Goal: Information Seeking & Learning: Learn about a topic

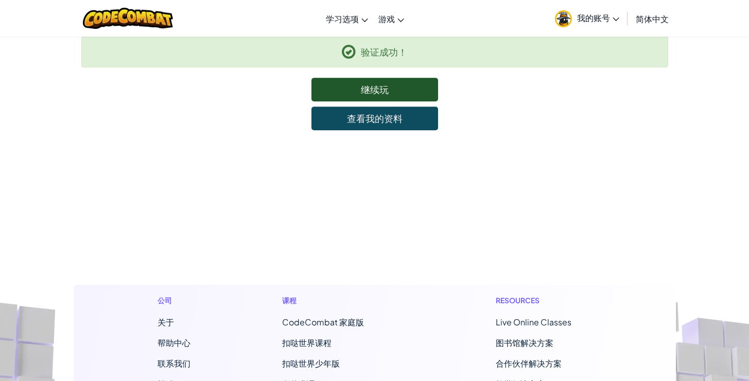
click at [506, 96] on div "继续玩" at bounding box center [374, 90] width 587 height 24
click at [587, 18] on span "我的账号" at bounding box center [598, 17] width 42 height 11
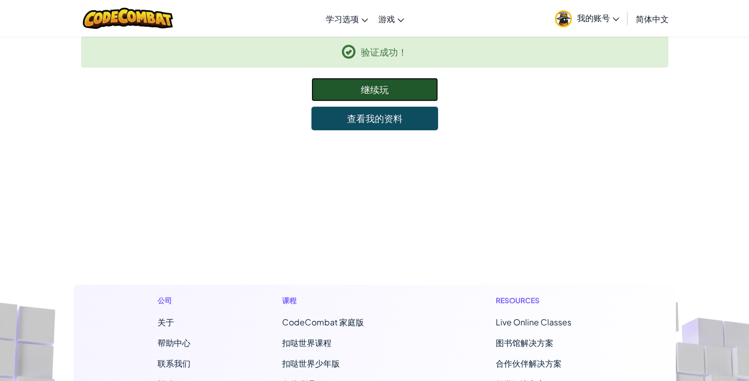
click at [386, 92] on link "继续玩" at bounding box center [374, 90] width 127 height 24
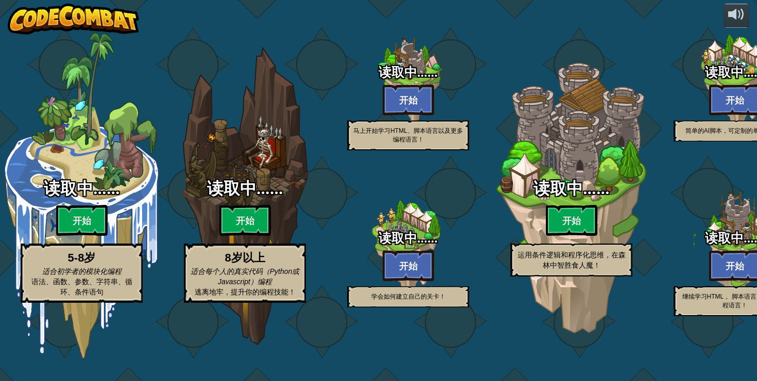
select select "zh-HANS"
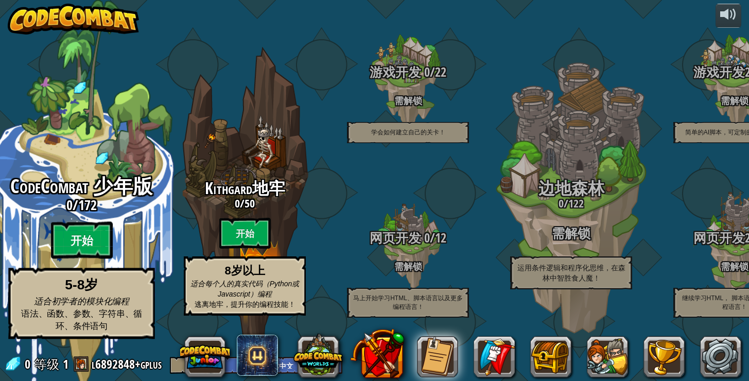
click at [89, 257] on btn "开始" at bounding box center [82, 240] width 62 height 37
select select "zh-HANS"
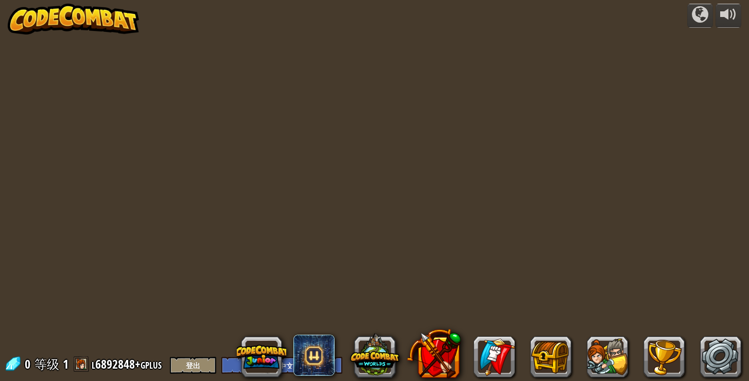
select select "zh-HANS"
